Goal: Information Seeking & Learning: Understand process/instructions

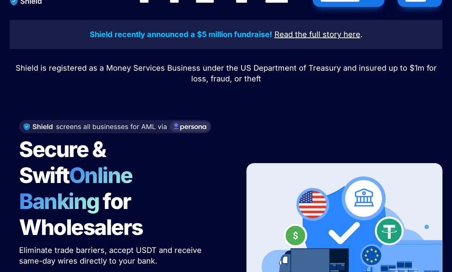
scroll to position [17, 0]
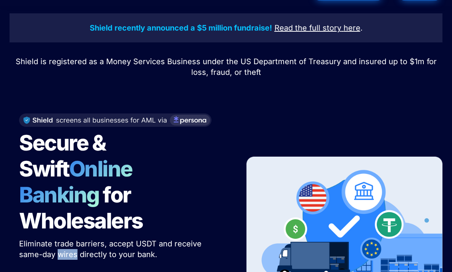
drag, startPoint x: 76, startPoint y: 229, endPoint x: 58, endPoint y: 228, distance: 18.8
click at [58, 239] on span "Eliminate trade barriers, accept USDT and receive same-day wires directly to yo…" at bounding box center [111, 249] width 185 height 20
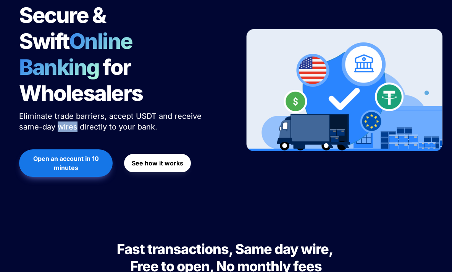
scroll to position [151, 0]
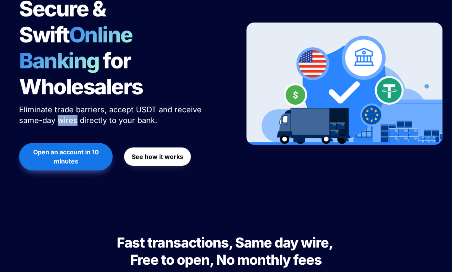
click at [168, 147] on button "See how it works" at bounding box center [157, 156] width 67 height 18
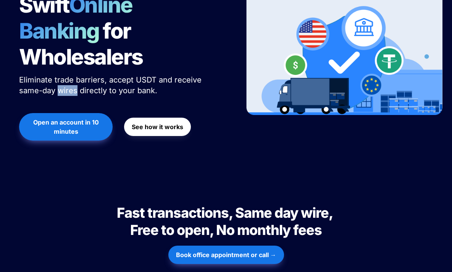
scroll to position [172, 0]
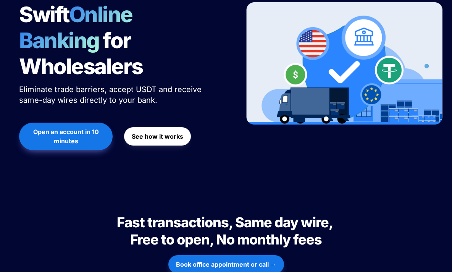
click at [181, 83] on p "Eliminate trade barriers, accept USDT and receive same-day wires directly to yo…" at bounding box center [114, 95] width 191 height 24
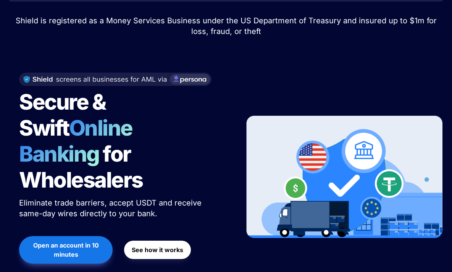
scroll to position [0, 0]
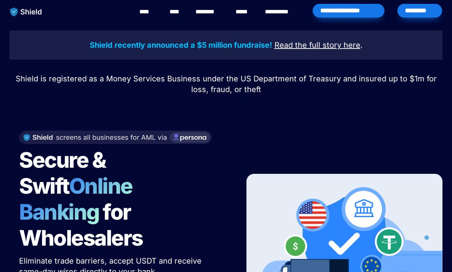
click at [265, 114] on div at bounding box center [225, 105] width 267 height 19
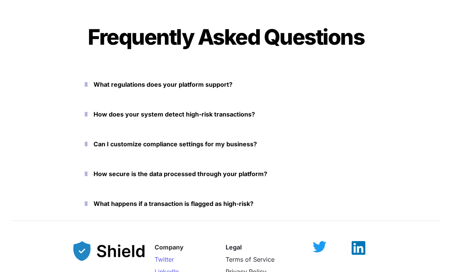
scroll to position [3437, 0]
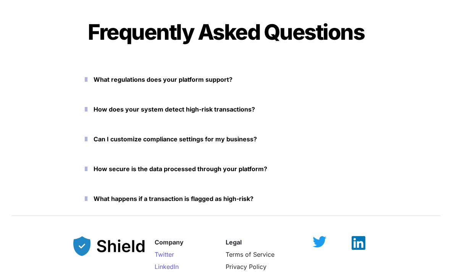
click at [87, 79] on icon "button" at bounding box center [86, 79] width 3 height 9
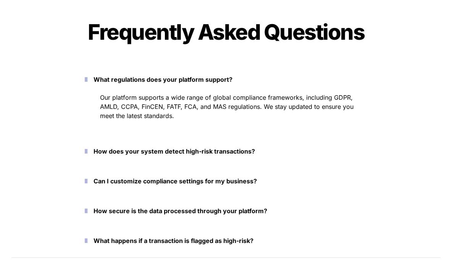
scroll to position [3441, 0]
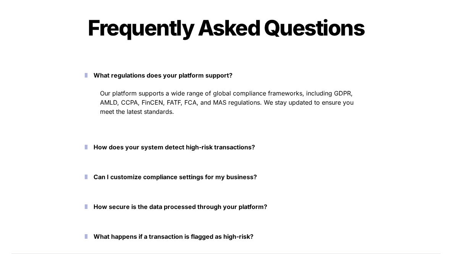
click at [87, 75] on icon "button" at bounding box center [86, 75] width 3 height 9
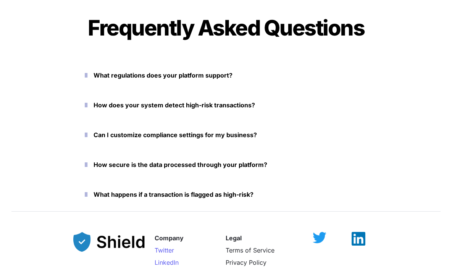
click at [87, 104] on icon "button" at bounding box center [86, 104] width 3 height 9
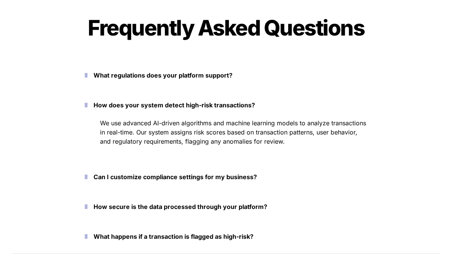
click at [87, 104] on icon "button" at bounding box center [86, 104] width 3 height 9
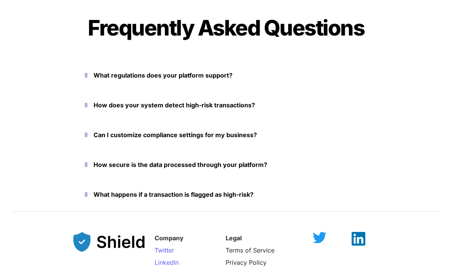
click at [87, 133] on icon "button" at bounding box center [86, 134] width 3 height 9
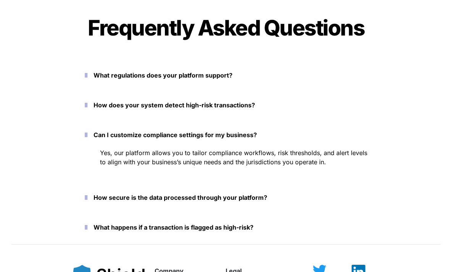
click at [87, 133] on icon "button" at bounding box center [86, 134] width 3 height 9
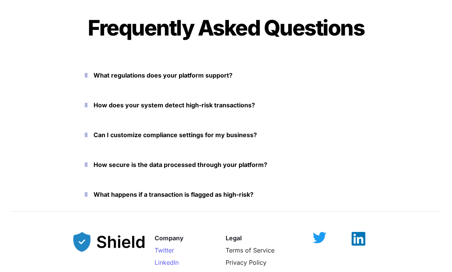
click at [87, 165] on icon "button" at bounding box center [86, 164] width 3 height 9
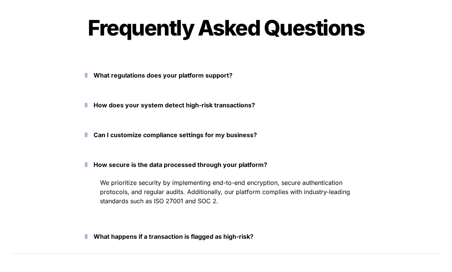
click at [87, 237] on icon "button" at bounding box center [86, 236] width 3 height 9
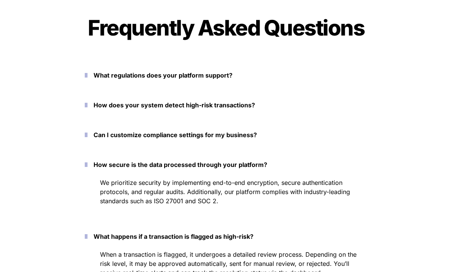
click at [87, 237] on icon "button" at bounding box center [86, 236] width 3 height 9
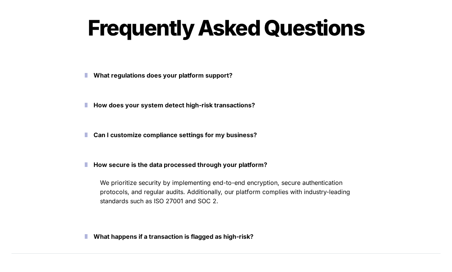
click at [87, 164] on icon "button" at bounding box center [86, 164] width 3 height 9
